Goal: Task Accomplishment & Management: Manage account settings

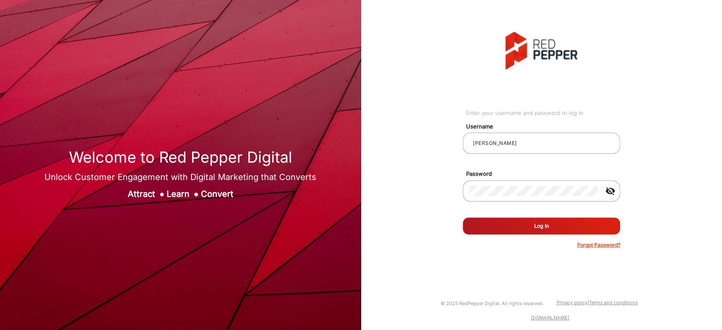
click at [550, 219] on button "Log In" at bounding box center [541, 226] width 157 height 17
click at [551, 219] on button "Log In" at bounding box center [541, 226] width 157 height 17
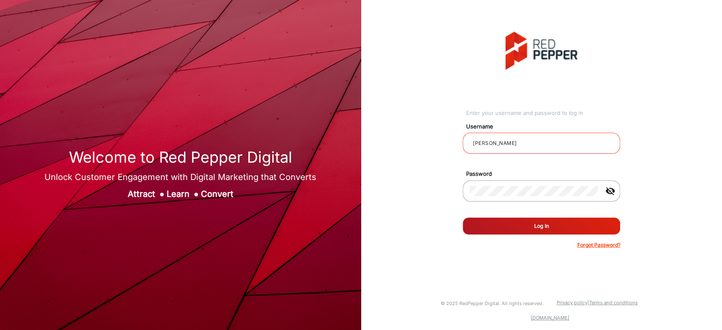
click at [551, 219] on button "Log In" at bounding box center [541, 226] width 157 height 17
type input "[PERSON_NAME]"
click at [525, 230] on button "Log In" at bounding box center [541, 226] width 157 height 17
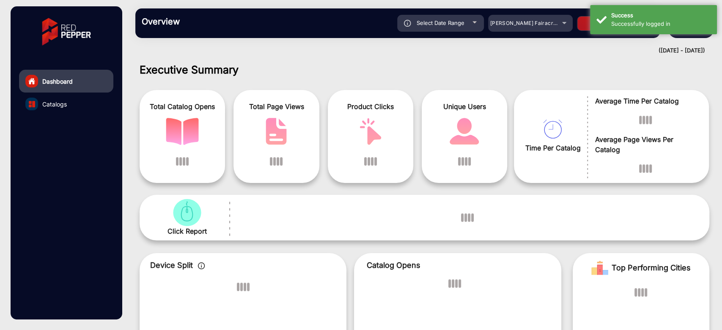
scroll to position [6, 0]
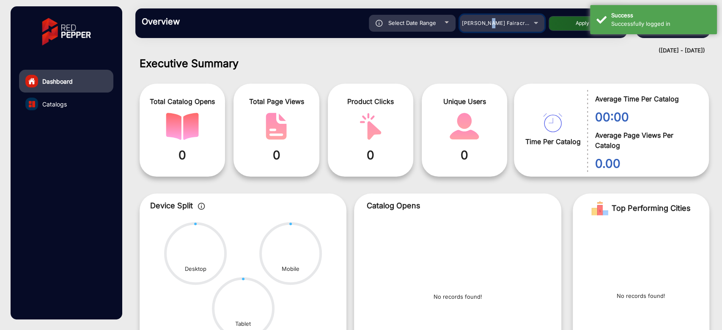
click at [494, 23] on span "Adams Fairacre Farms" at bounding box center [504, 23] width 84 height 6
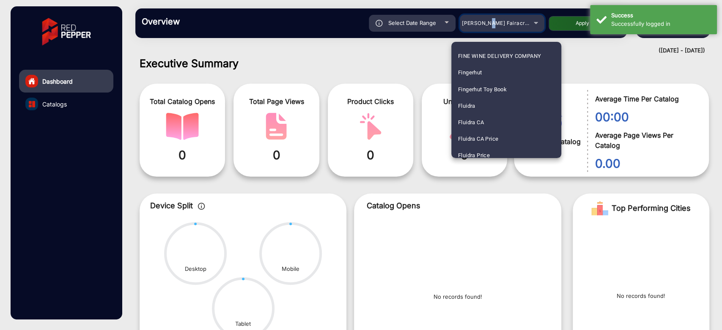
scroll to position [1050, 0]
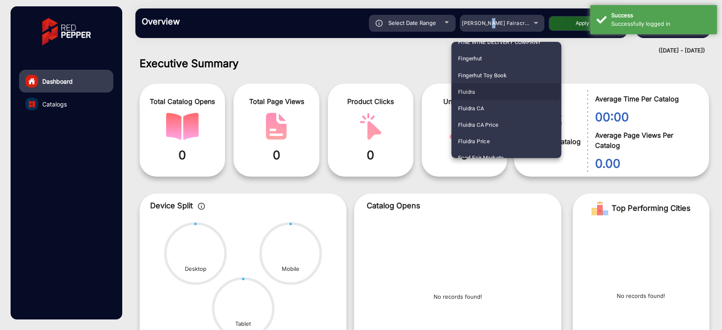
click at [478, 88] on mat-option "Fluidra" at bounding box center [506, 91] width 110 height 16
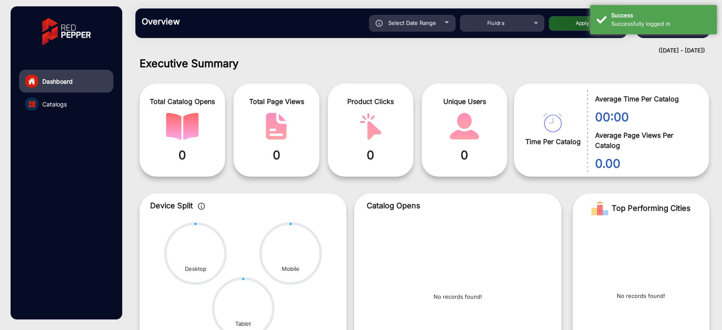
click at [558, 33] on div "Overview Reports Understand what makes your customers tick and learn how they a…" at bounding box center [380, 23] width 491 height 30
click at [561, 25] on button "Apply" at bounding box center [582, 23] width 68 height 15
type input "9/14/2025"
type input "9/20/2025"
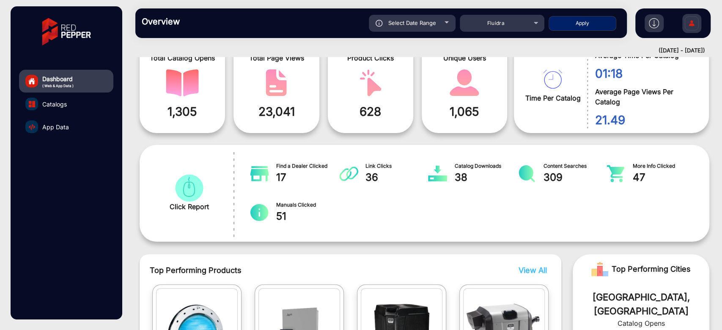
scroll to position [0, 0]
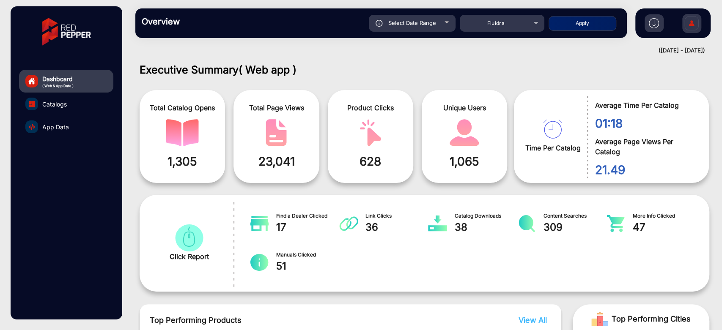
click at [424, 25] on span "Select Date Range" at bounding box center [412, 22] width 48 height 7
type input "9/14/2025"
type input "9/20/2025"
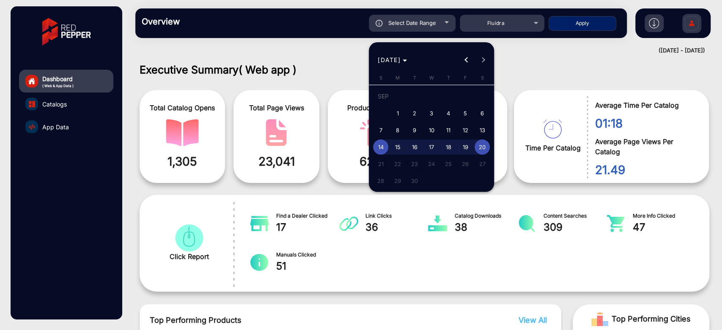
click at [424, 25] on div at bounding box center [361, 165] width 722 height 330
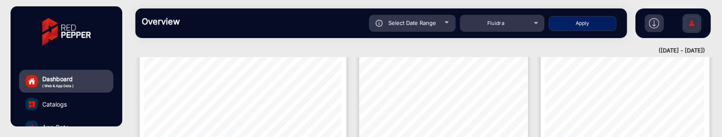
scroll to position [965, 0]
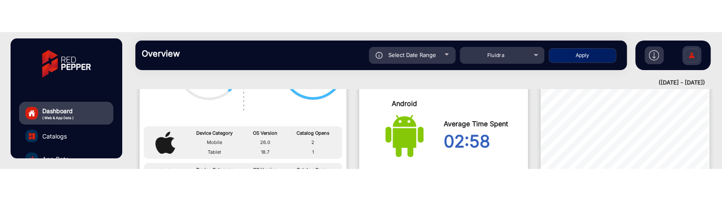
scroll to position [711, 0]
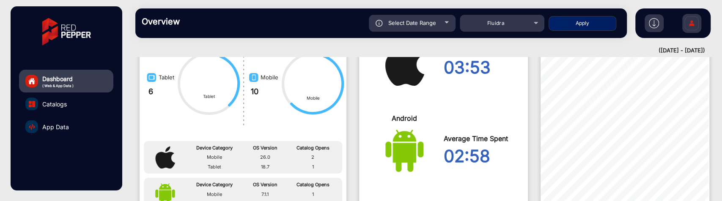
click at [420, 19] on span "Select Date Range" at bounding box center [412, 22] width 48 height 7
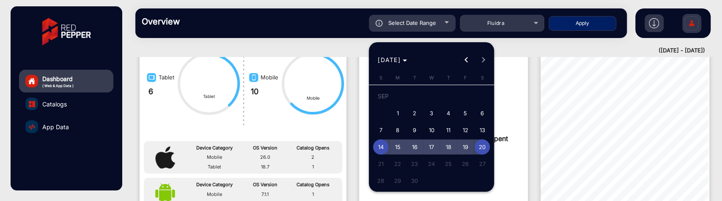
click at [402, 137] on span "15" at bounding box center [397, 147] width 15 height 15
type input "[DATE]"
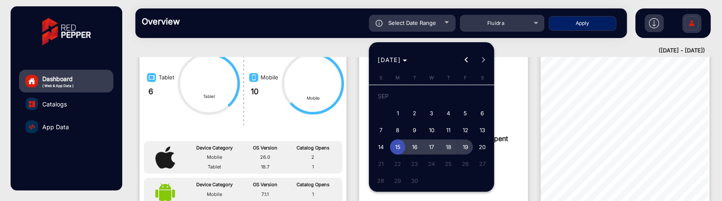
click at [463, 137] on span "19" at bounding box center [464, 147] width 15 height 15
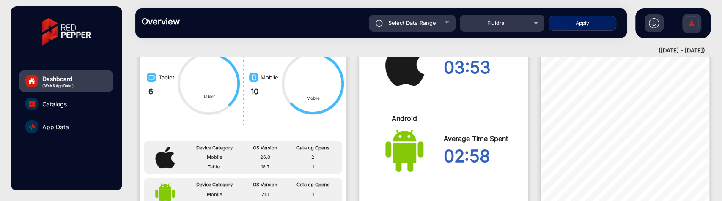
type input "[DATE]"
click at [553, 19] on button "Apply" at bounding box center [582, 23] width 68 height 15
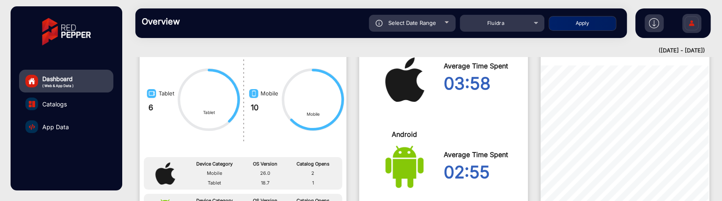
scroll to position [673, 0]
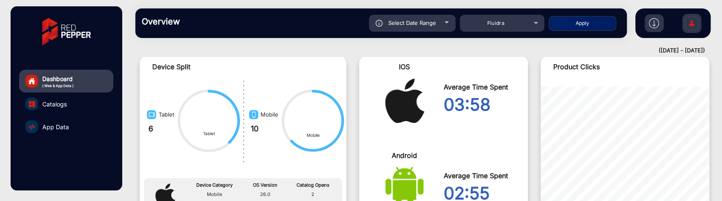
click at [445, 26] on div "Select Date Range" at bounding box center [412, 23] width 87 height 17
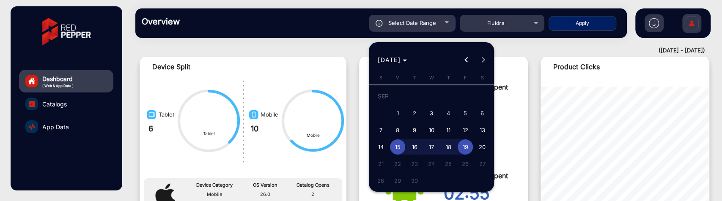
click at [401, 113] on span "1" at bounding box center [397, 113] width 15 height 15
type input "[DATE]"
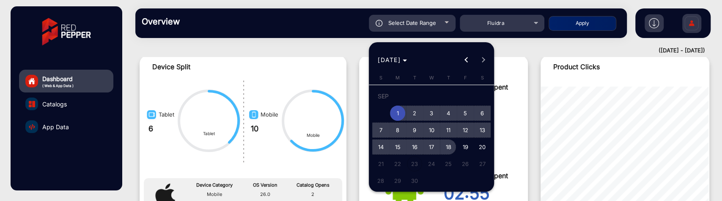
click at [445, 137] on span "18" at bounding box center [448, 147] width 15 height 15
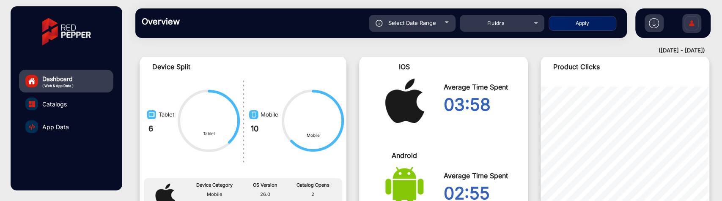
type input "[DATE]"
click at [557, 26] on button "Apply" at bounding box center [582, 23] width 68 height 15
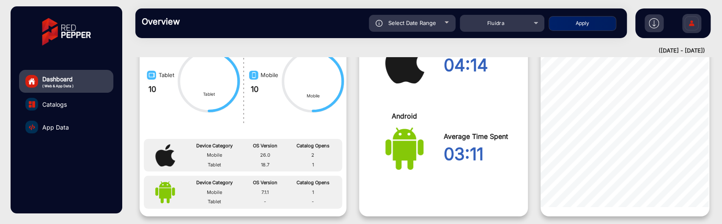
scroll to position [666, 0]
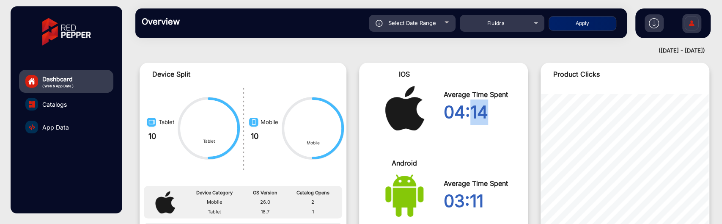
drag, startPoint x: 470, startPoint y: 111, endPoint x: 490, endPoint y: 111, distance: 19.9
click at [490, 111] on div "04:14" at bounding box center [482, 111] width 78 height 25
drag, startPoint x: 470, startPoint y: 193, endPoint x: 481, endPoint y: 197, distance: 12.2
click at [481, 137] on div "03:11" at bounding box center [482, 200] width 78 height 25
click at [482, 120] on div "04:14" at bounding box center [482, 111] width 78 height 25
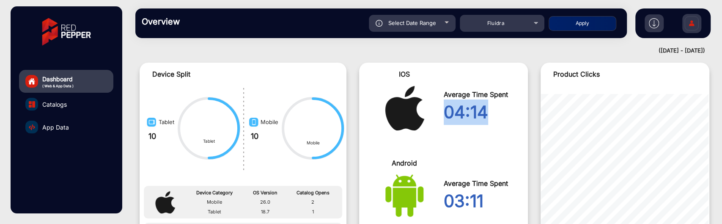
drag, startPoint x: 443, startPoint y: 111, endPoint x: 495, endPoint y: 114, distance: 51.7
click at [495, 114] on div "04:14" at bounding box center [482, 111] width 78 height 25
click at [485, 137] on div "IOS Average Time Spent 04:14" at bounding box center [443, 107] width 169 height 89
drag, startPoint x: 445, startPoint y: 114, endPoint x: 496, endPoint y: 114, distance: 50.7
click at [496, 114] on div "04:14" at bounding box center [482, 111] width 78 height 25
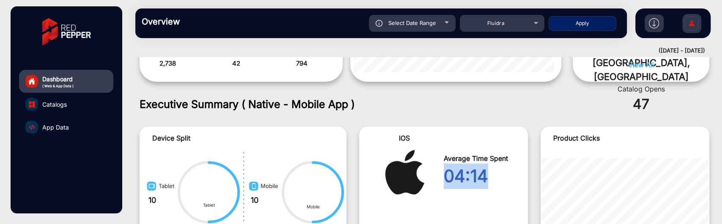
scroll to position [619, 0]
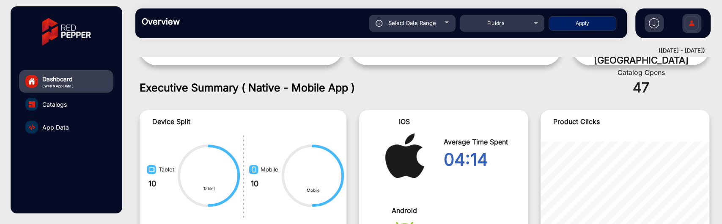
click at [427, 30] on div "Select Date Range" at bounding box center [412, 23] width 87 height 17
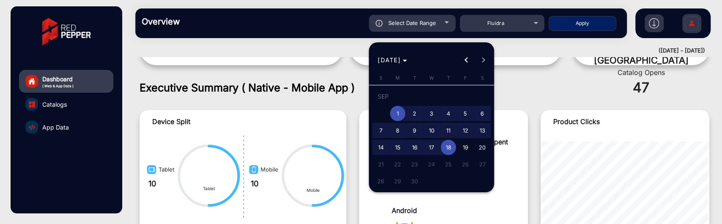
click at [401, 111] on span "1" at bounding box center [397, 113] width 15 height 15
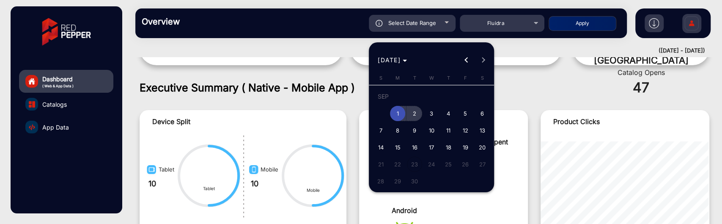
click at [408, 112] on span "2" at bounding box center [414, 113] width 15 height 15
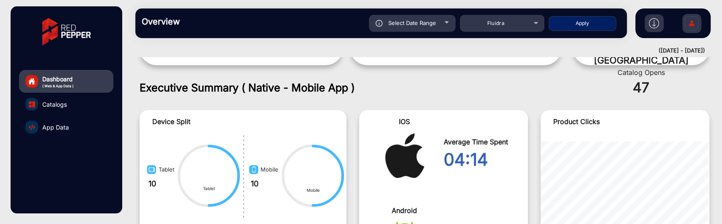
type input "[DATE]"
click at [563, 24] on button "Apply" at bounding box center [582, 23] width 68 height 15
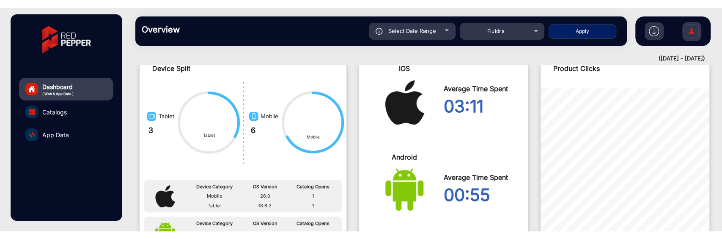
scroll to position [668, 0]
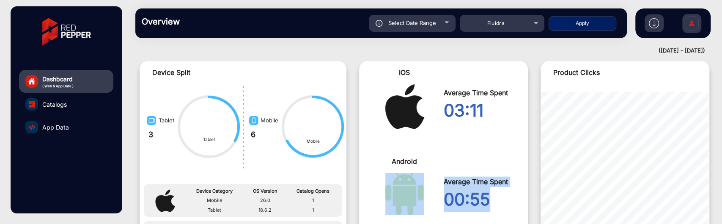
drag, startPoint x: 494, startPoint y: 197, endPoint x: 436, endPoint y: 196, distance: 57.5
click at [436, 137] on div "Android Average Time Spent 00:55" at bounding box center [443, 194] width 169 height 89
click at [488, 137] on div "Android Average Time Spent 00:55" at bounding box center [443, 194] width 169 height 89
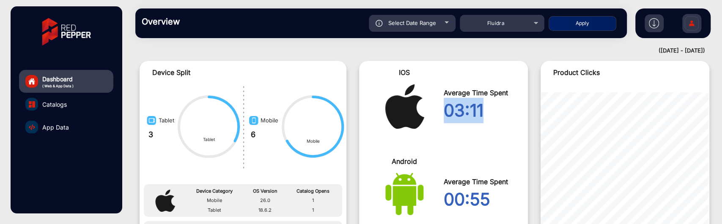
drag, startPoint x: 484, startPoint y: 112, endPoint x: 443, endPoint y: 110, distance: 41.0
click at [443, 110] on div "03:11" at bounding box center [482, 110] width 78 height 25
click at [465, 136] on div "Average Time Spent 03:11" at bounding box center [482, 105] width 78 height 76
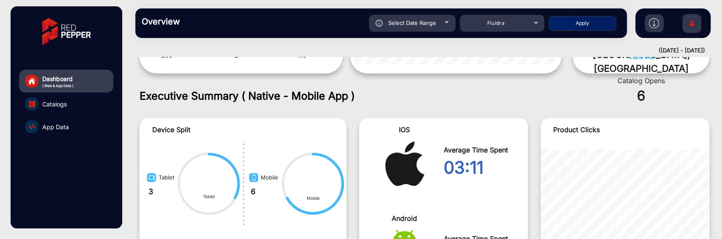
scroll to position [657, 0]
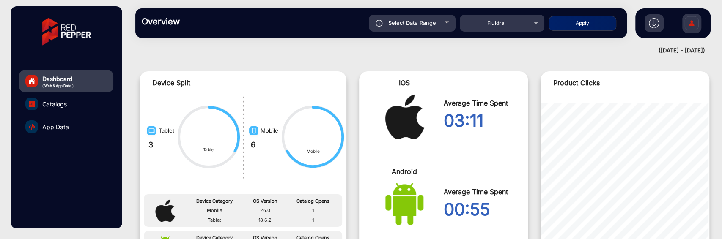
click at [436, 22] on div "Select Date Range" at bounding box center [412, 23] width 87 height 17
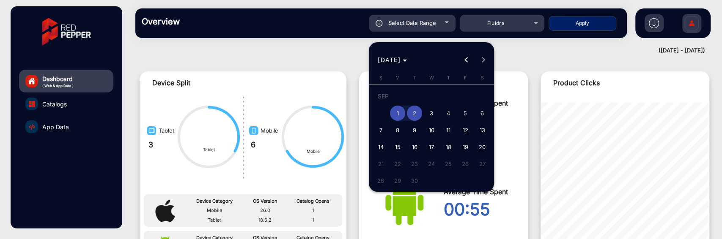
click at [512, 26] on div at bounding box center [361, 119] width 722 height 239
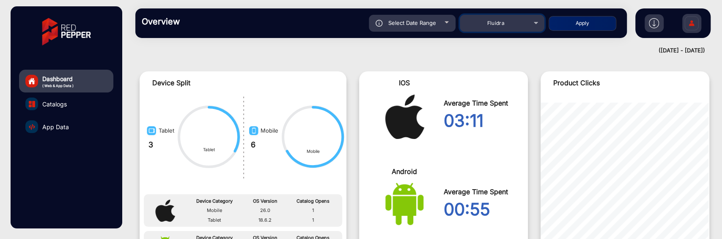
click at [512, 26] on div "Fluidra" at bounding box center [496, 23] width 68 height 10
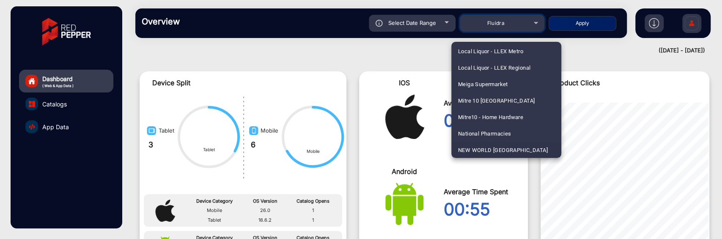
scroll to position [1684, 0]
click at [512, 137] on span "[GEOGRAPHIC_DATA]" at bounding box center [485, 150] width 55 height 16
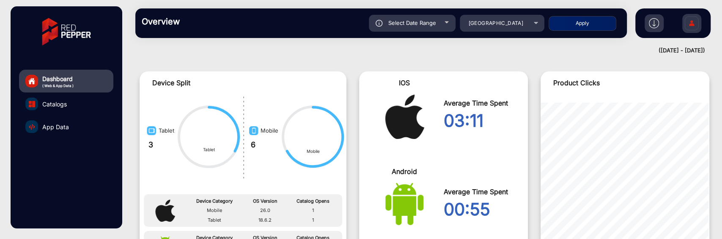
click at [568, 26] on button "Apply" at bounding box center [582, 23] width 68 height 15
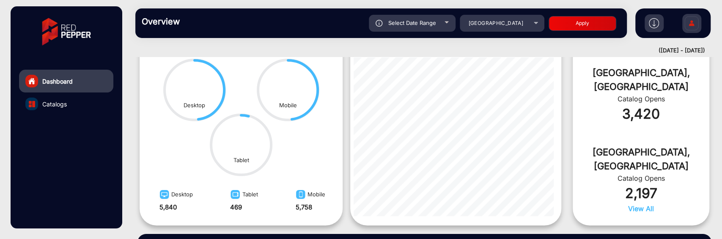
scroll to position [182, 0]
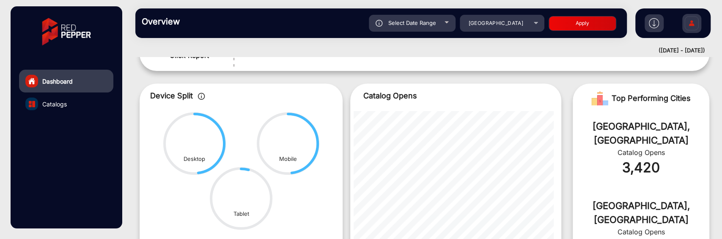
click at [412, 16] on div "Select Date Range" at bounding box center [412, 23] width 87 height 17
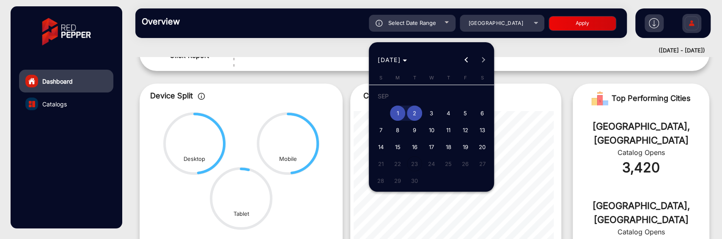
click at [446, 114] on span "4" at bounding box center [448, 113] width 15 height 15
type input "[DATE]"
click at [446, 114] on span "4" at bounding box center [448, 113] width 15 height 15
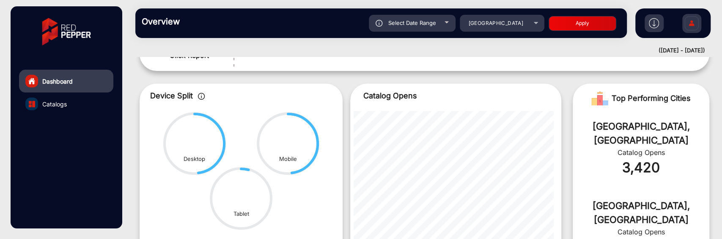
type input "[DATE]"
click at [567, 22] on button "Apply" at bounding box center [582, 23] width 68 height 15
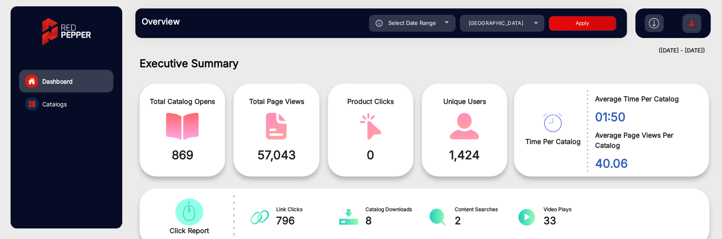
scroll to position [147, 0]
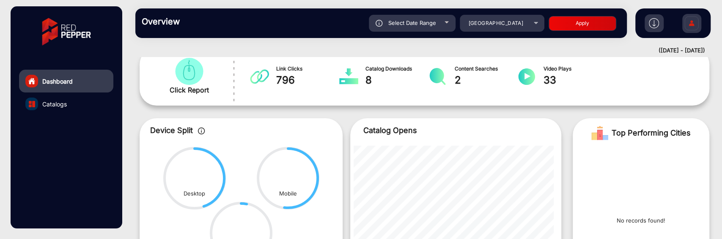
click at [444, 20] on div "Select Date Range" at bounding box center [412, 23] width 87 height 17
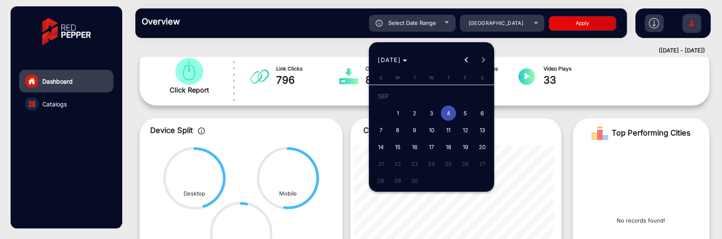
click at [403, 137] on span "15" at bounding box center [397, 147] width 15 height 15
type input "[DATE]"
click at [441, 137] on span "18" at bounding box center [448, 147] width 15 height 15
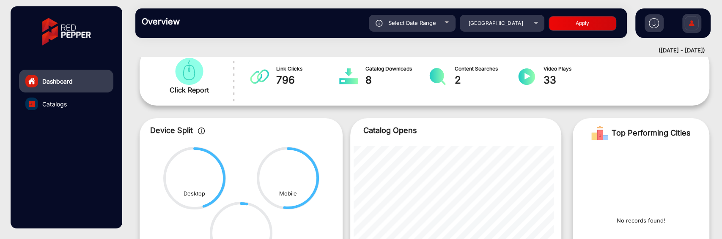
type input "[DATE]"
click at [555, 19] on button "Apply" at bounding box center [582, 23] width 68 height 15
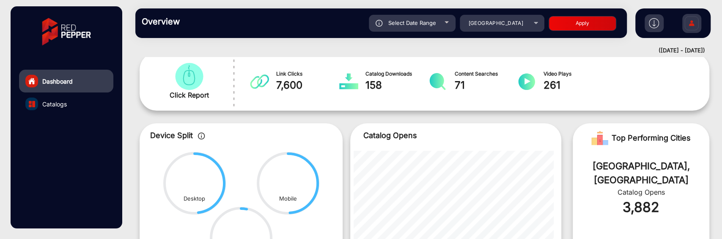
scroll to position [135, 0]
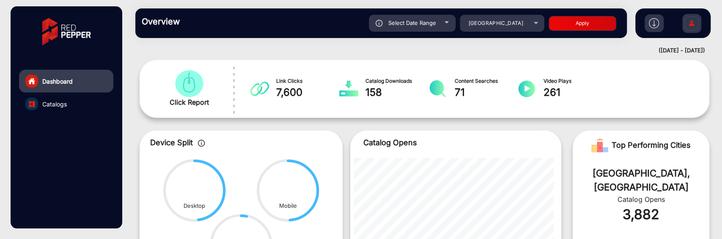
click at [443, 25] on div "Select Date Range" at bounding box center [412, 23] width 87 height 17
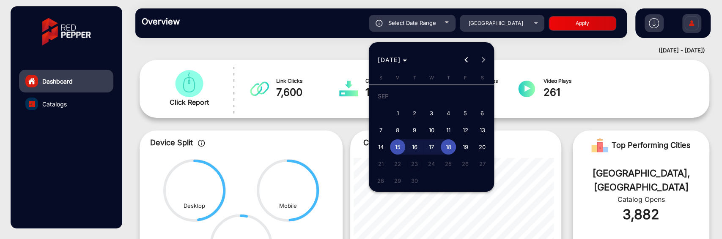
click at [461, 137] on span "19" at bounding box center [464, 147] width 15 height 15
type input "[DATE]"
click at [461, 137] on span "19" at bounding box center [464, 147] width 15 height 15
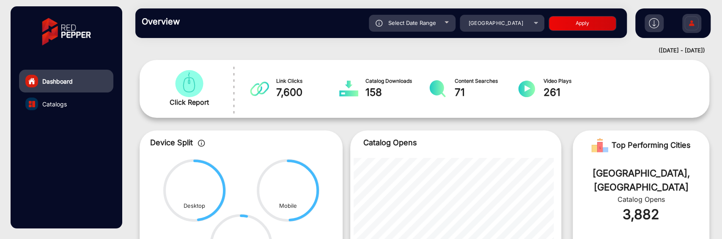
type input "[DATE]"
click at [554, 20] on button "Apply" at bounding box center [582, 23] width 68 height 15
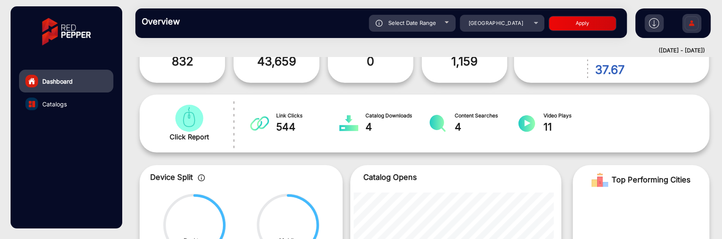
scroll to position [241, 0]
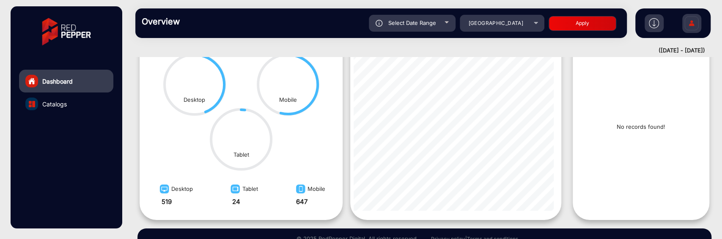
click at [446, 20] on div "Select Date Range" at bounding box center [412, 23] width 87 height 17
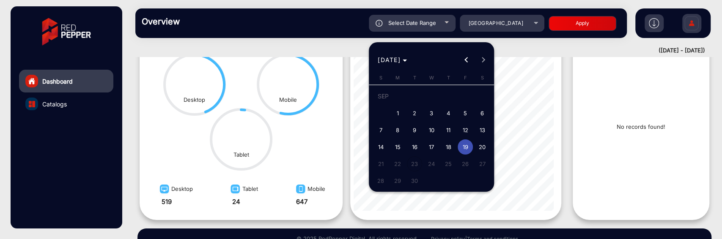
click at [397, 137] on span "15" at bounding box center [397, 147] width 15 height 15
type input "[DATE]"
click at [480, 137] on span "20" at bounding box center [481, 147] width 15 height 15
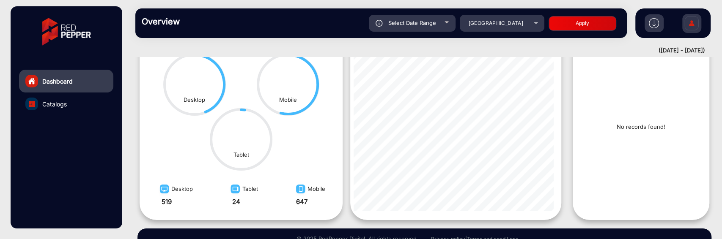
type input "[DATE]"
click at [550, 21] on button "Apply" at bounding box center [582, 23] width 68 height 15
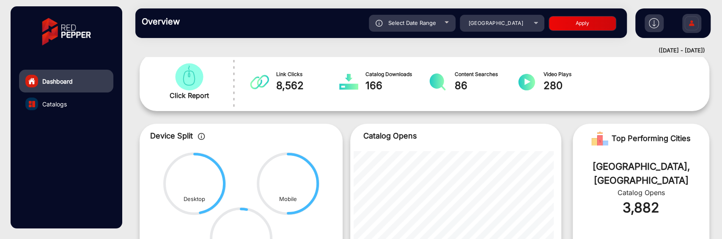
scroll to position [135, 0]
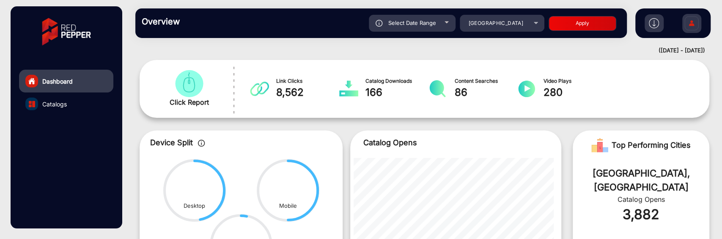
click at [445, 19] on div "Select Date Range" at bounding box center [412, 23] width 87 height 17
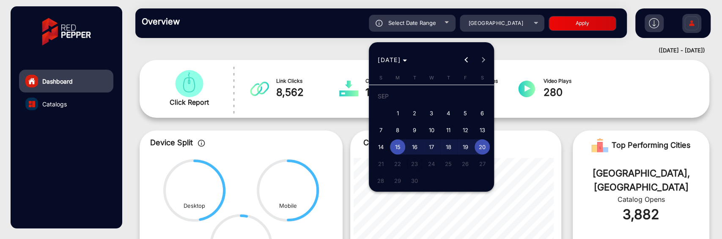
click at [479, 137] on span "20" at bounding box center [481, 147] width 15 height 15
type input "[DATE]"
click at [404, 137] on button "15" at bounding box center [397, 147] width 17 height 17
type input "[DATE]"
click at [464, 137] on span "19" at bounding box center [464, 147] width 15 height 15
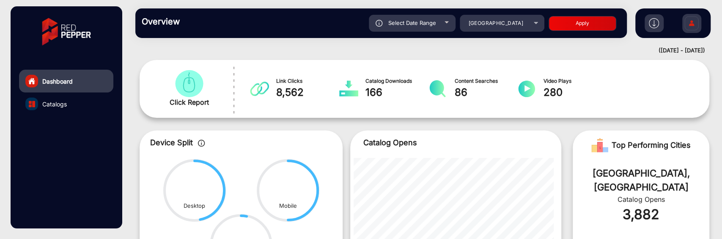
type input "[DATE]"
click at [556, 29] on button "Apply" at bounding box center [582, 23] width 68 height 15
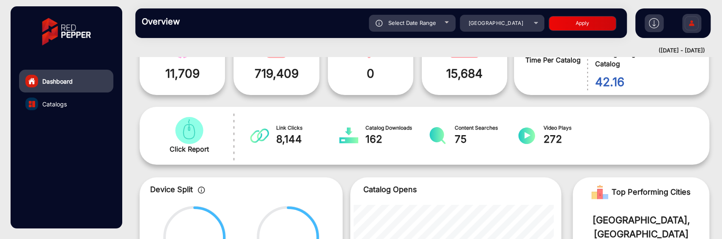
scroll to position [0, 0]
